Goal: Use online tool/utility: Utilize a website feature to perform a specific function

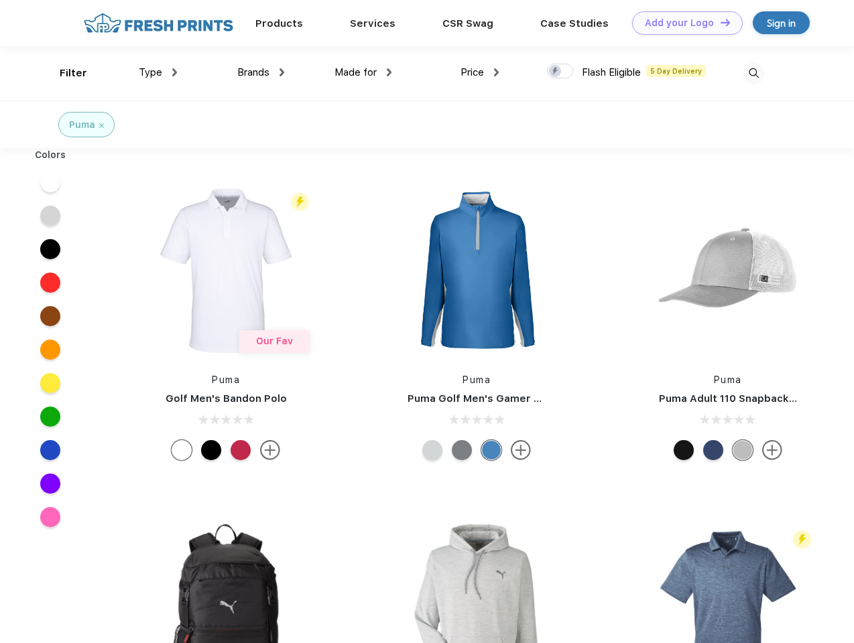
click at [682, 23] on link "Add your Logo Design Tool" at bounding box center [687, 22] width 111 height 23
click at [0, 0] on div "Design Tool" at bounding box center [0, 0] width 0 height 0
click at [719, 22] on link "Add your Logo Design Tool" at bounding box center [687, 22] width 111 height 23
click at [64, 73] on div "Filter" at bounding box center [73, 73] width 27 height 15
click at [158, 72] on span "Type" at bounding box center [150, 72] width 23 height 12
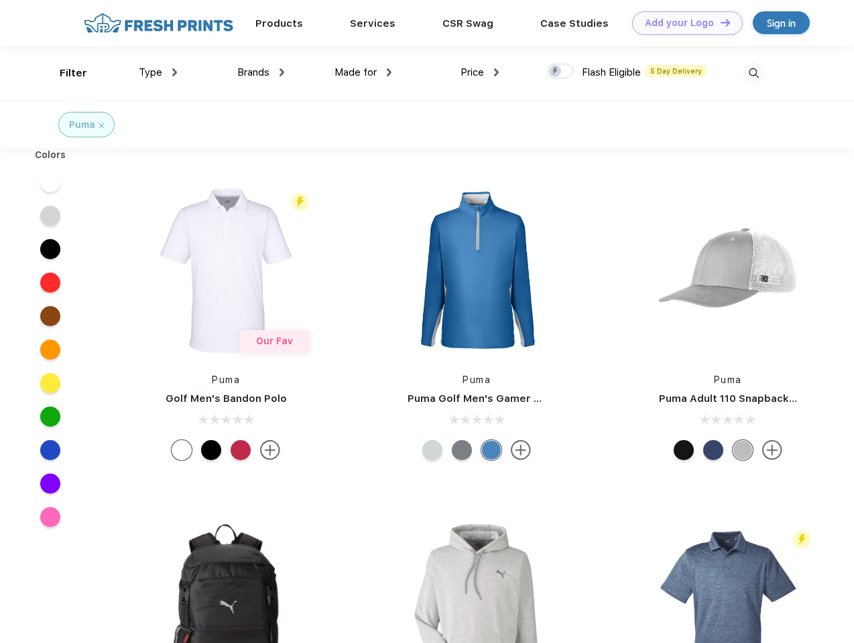
click at [261, 72] on span "Brands" at bounding box center [253, 72] width 32 height 12
click at [363, 72] on span "Made for" at bounding box center [355, 72] width 42 height 12
click at [480, 72] on span "Price" at bounding box center [471, 72] width 23 height 12
click at [560, 72] on div at bounding box center [560, 71] width 26 height 15
click at [556, 72] on input "checkbox" at bounding box center [551, 67] width 9 height 9
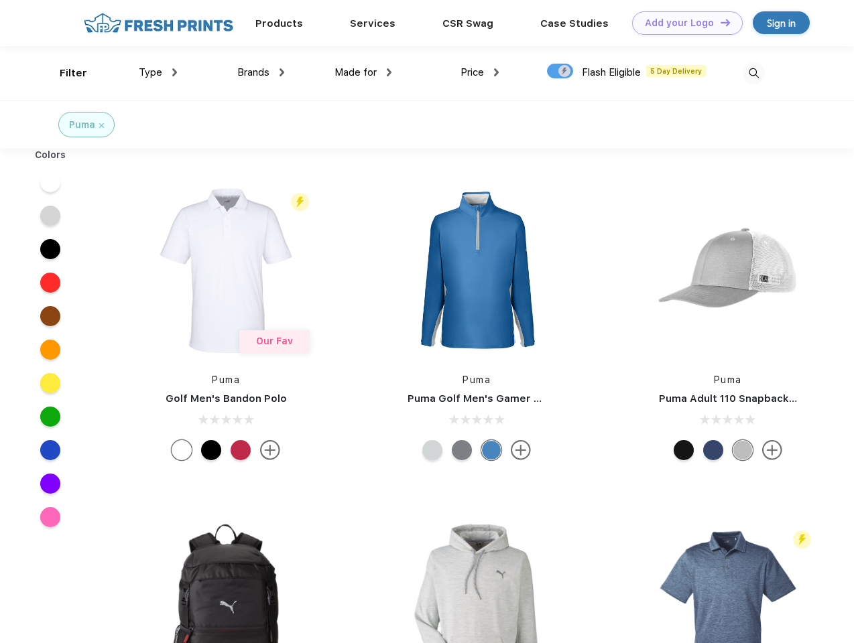
click at [753, 73] on img at bounding box center [753, 73] width 22 height 22
